Goal: Find specific page/section: Find specific page/section

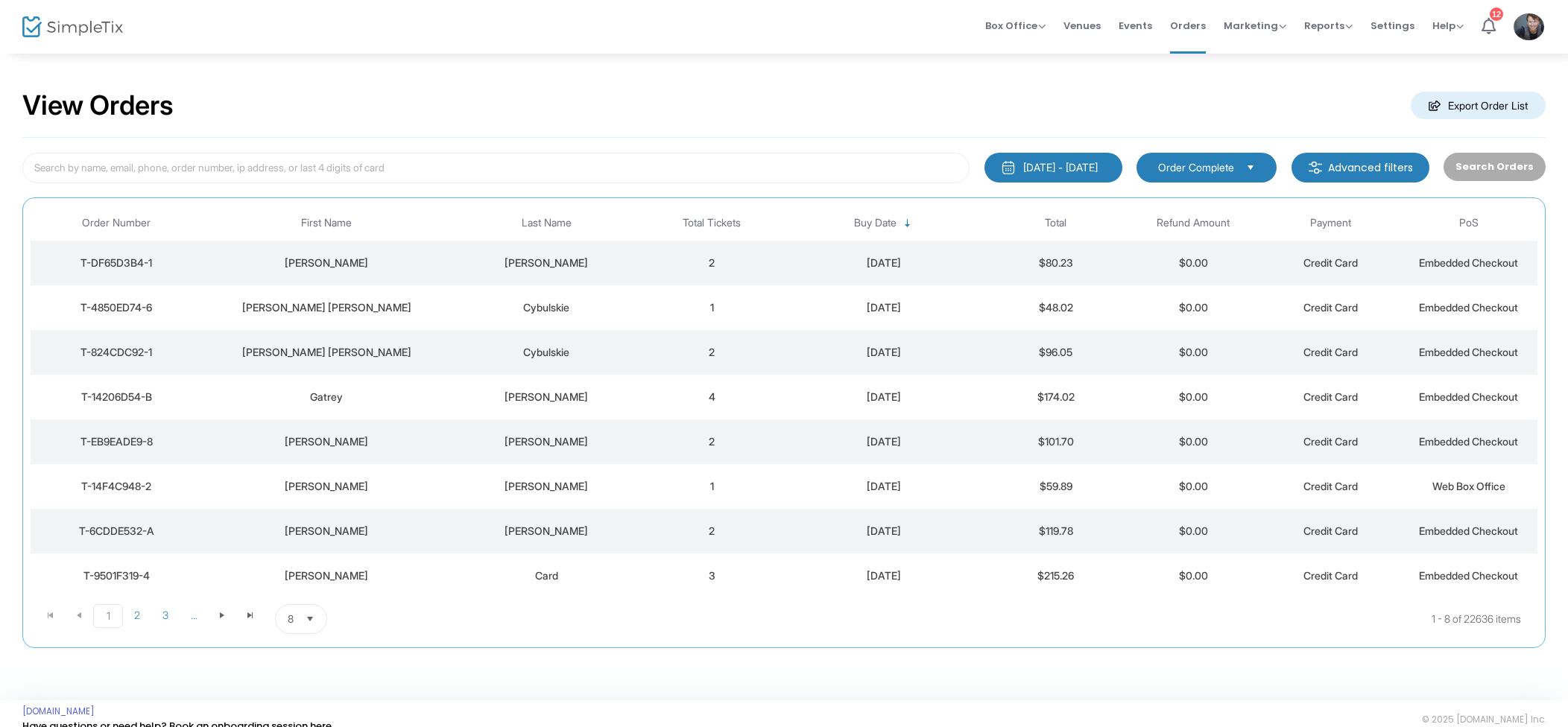
drag, startPoint x: 725, startPoint y: 260, endPoint x: 854, endPoint y: 232, distance: 132.0
click at [725, 260] on td "2" at bounding box center [712, 262] width 137 height 44
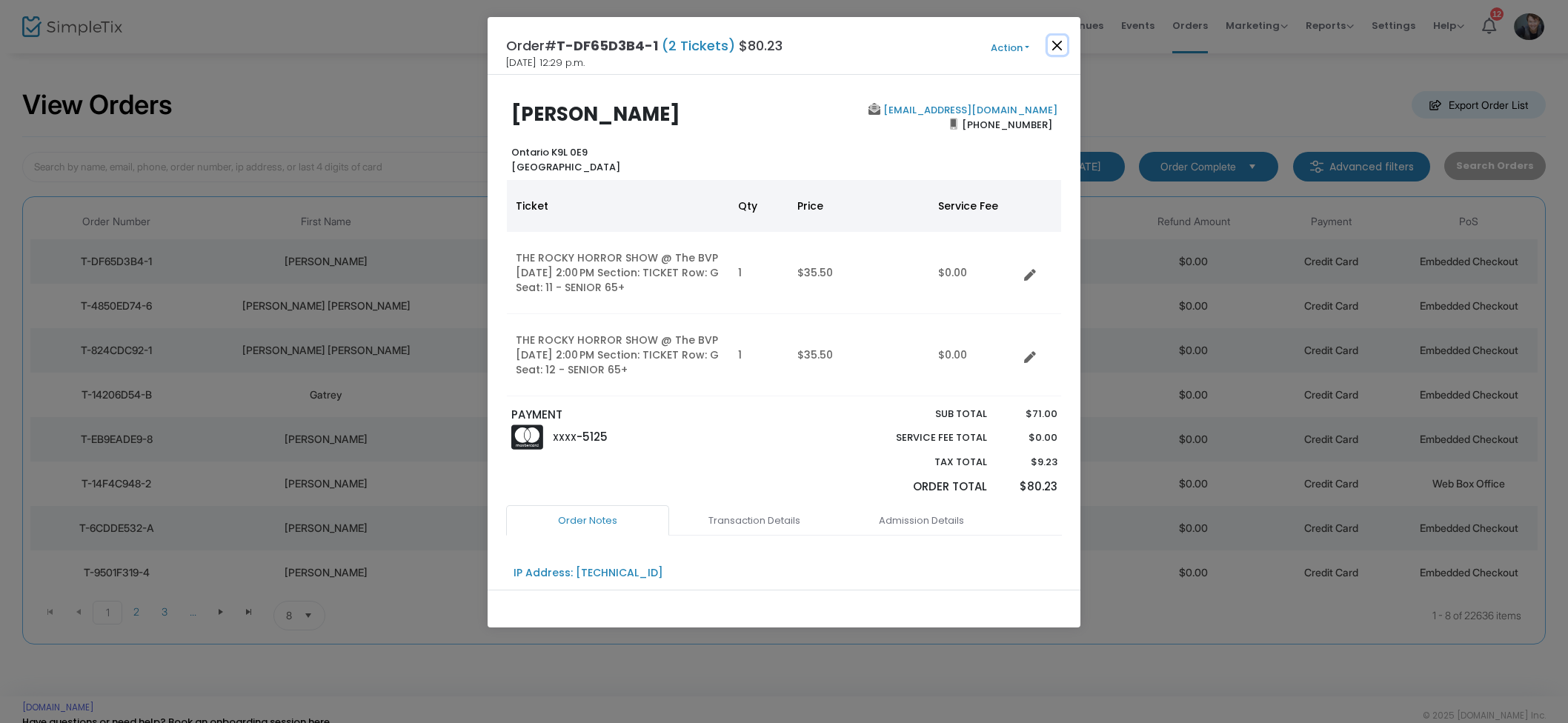
drag, startPoint x: 1065, startPoint y: 47, endPoint x: 1076, endPoint y: 45, distance: 11.2
click at [1065, 47] on button "Close" at bounding box center [1056, 45] width 19 height 19
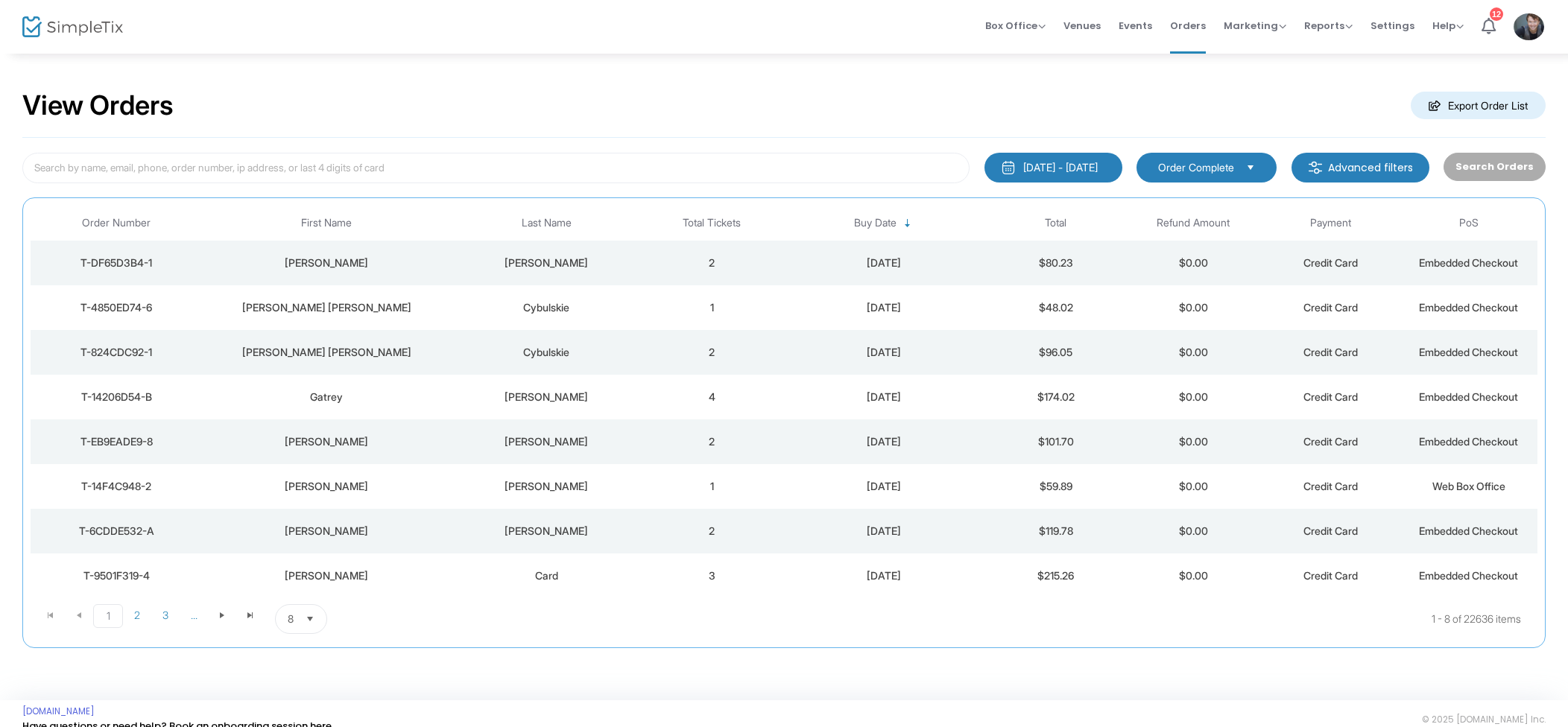
click at [1133, 25] on span "Events" at bounding box center [1135, 25] width 33 height 38
click at [1151, 24] on span "Events" at bounding box center [1135, 25] width 33 height 38
